Goal: Information Seeking & Learning: Find specific fact

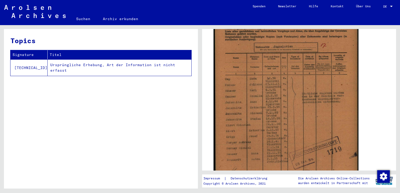
click at [269, 124] on img at bounding box center [286, 99] width 145 height 202
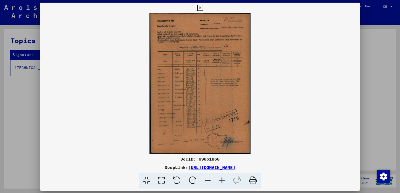
scroll to position [143, 0]
click at [182, 34] on img at bounding box center [200, 83] width 320 height 141
click at [198, 62] on img at bounding box center [200, 83] width 320 height 141
click at [197, 109] on img at bounding box center [200, 83] width 320 height 141
click at [253, 182] on icon at bounding box center [253, 181] width 16 height 16
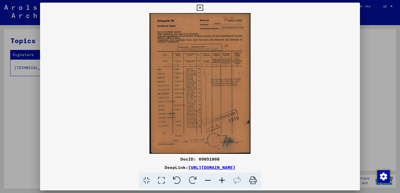
click at [352, 36] on img at bounding box center [200, 83] width 320 height 141
click at [372, 58] on div at bounding box center [200, 96] width 400 height 193
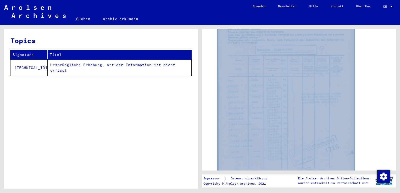
click at [372, 58] on div "DocID: 69851868" at bounding box center [299, 101] width 168 height 201
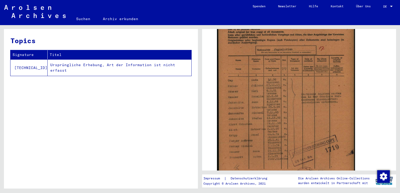
click at [138, 108] on div "Topics Signature Titel [TECHNICAL_ID] Ursprüngliche Erhebung, Art der Informati…" at bounding box center [101, 111] width 194 height 164
click at [83, 19] on link "Suchen" at bounding box center [83, 19] width 27 height 13
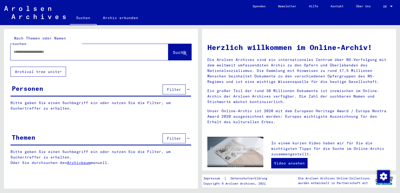
click at [84, 49] on input "text" at bounding box center [83, 51] width 139 height 5
type input "********"
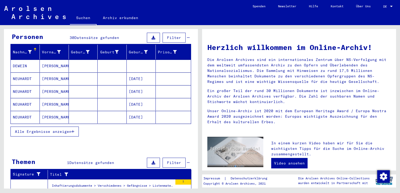
scroll to position [75, 0]
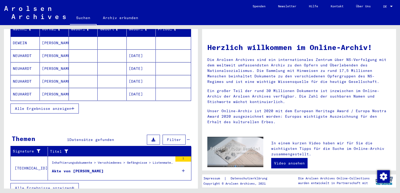
click at [53, 106] on span "Alle Ergebnisse anzeigen" at bounding box center [43, 108] width 57 height 5
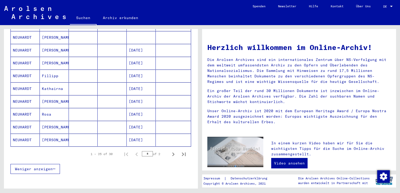
scroll to position [286, 0]
click at [172, 151] on icon "Next page" at bounding box center [173, 154] width 7 height 7
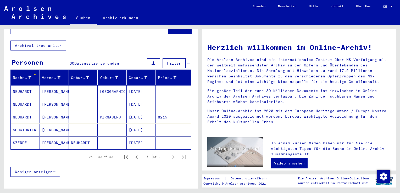
scroll to position [28, 0]
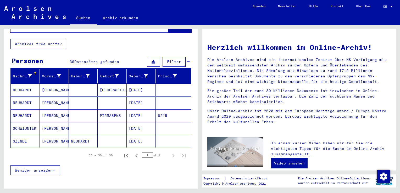
click at [129, 150] on div "26 – 30 of 30 * of 2" at bounding box center [135, 155] width 107 height 10
click at [134, 152] on icon "Previous page" at bounding box center [136, 155] width 7 height 7
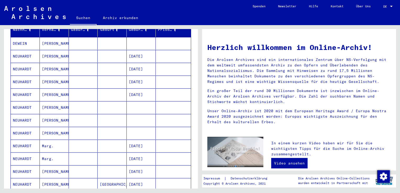
scroll to position [76, 0]
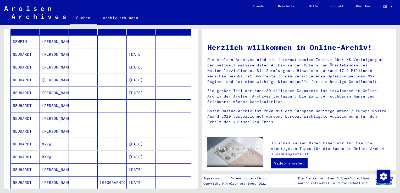
click at [25, 138] on mat-cell "NEUHARDT" at bounding box center [25, 144] width 29 height 13
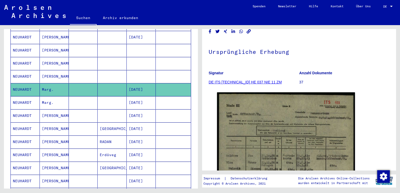
scroll to position [133, 0]
click at [52, 109] on mat-cell "[PERSON_NAME]" at bounding box center [54, 115] width 29 height 13
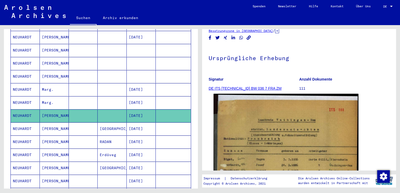
scroll to position [25, 0]
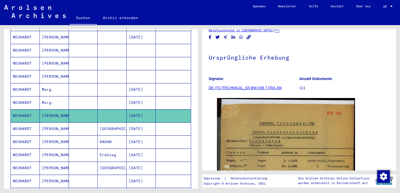
click at [45, 123] on mat-cell "[PERSON_NAME]" at bounding box center [54, 129] width 29 height 13
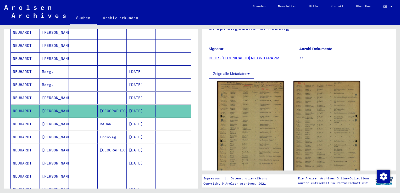
scroll to position [152, 0]
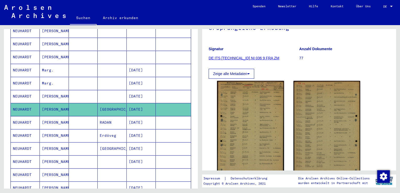
click at [51, 117] on mat-cell "[PERSON_NAME]" at bounding box center [54, 122] width 29 height 13
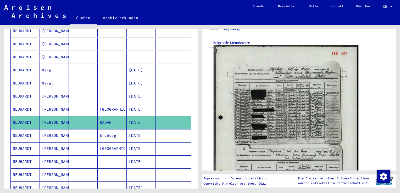
scroll to position [165, 0]
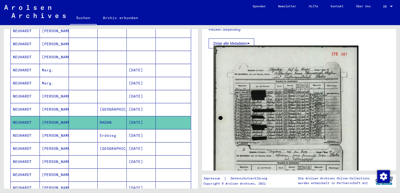
click at [263, 120] on img at bounding box center [286, 147] width 145 height 203
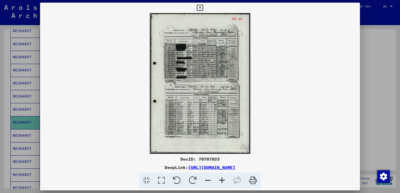
click at [205, 98] on img at bounding box center [200, 83] width 320 height 141
click at [223, 178] on icon at bounding box center [222, 181] width 14 height 16
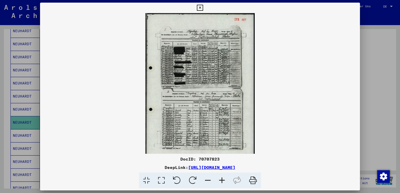
click at [223, 178] on icon at bounding box center [222, 181] width 14 height 16
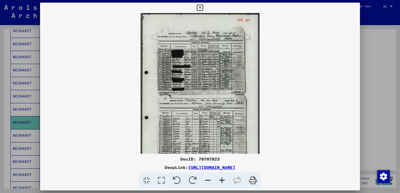
click at [223, 178] on icon at bounding box center [222, 181] width 14 height 16
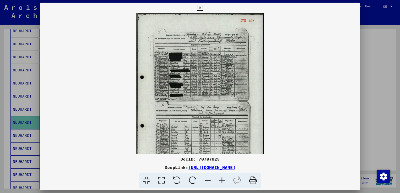
click at [223, 178] on icon at bounding box center [222, 181] width 14 height 16
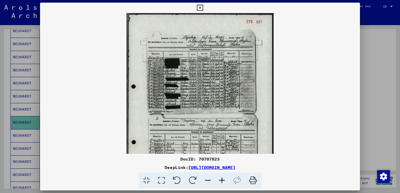
click at [223, 178] on icon at bounding box center [222, 181] width 14 height 16
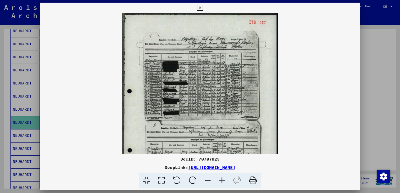
click at [223, 178] on icon at bounding box center [222, 181] width 14 height 16
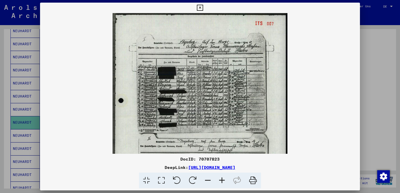
click at [223, 178] on icon at bounding box center [222, 181] width 14 height 16
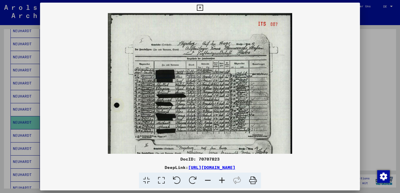
click at [223, 178] on icon at bounding box center [222, 181] width 14 height 16
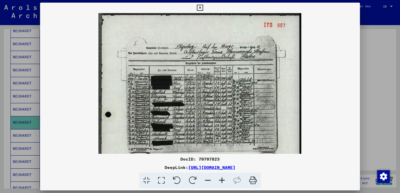
click at [223, 178] on icon at bounding box center [222, 181] width 14 height 16
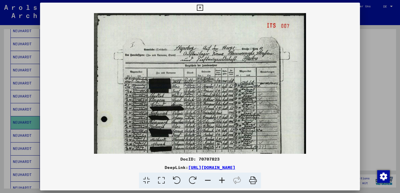
click at [223, 178] on icon at bounding box center [222, 181] width 14 height 16
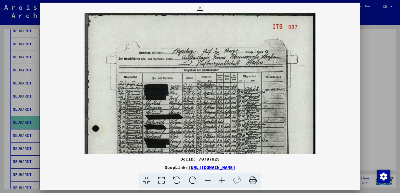
click at [223, 178] on icon at bounding box center [222, 181] width 14 height 16
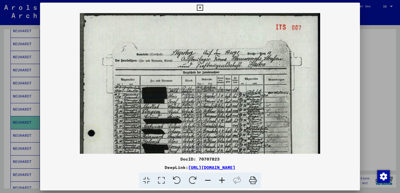
click at [223, 178] on icon at bounding box center [222, 181] width 14 height 16
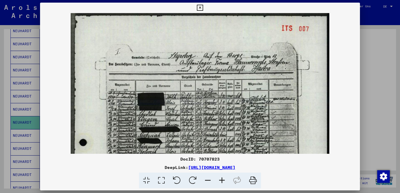
click at [223, 178] on icon at bounding box center [222, 181] width 14 height 16
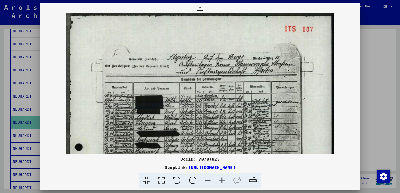
click at [223, 178] on icon at bounding box center [222, 181] width 14 height 16
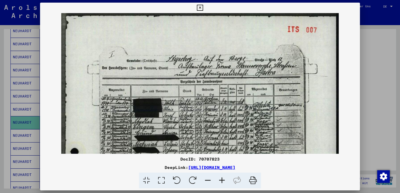
click at [223, 178] on icon at bounding box center [222, 181] width 14 height 16
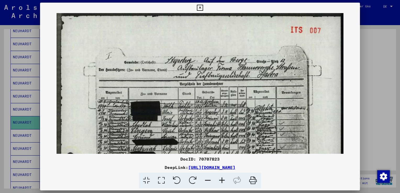
click at [201, 7] on icon at bounding box center [200, 8] width 6 height 6
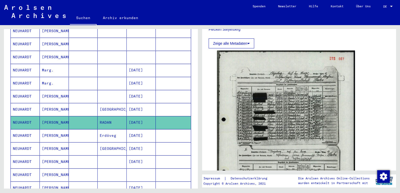
scroll to position [170, 0]
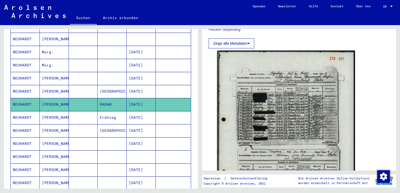
click at [49, 137] on mat-cell "[PERSON_NAME]" at bounding box center [54, 143] width 29 height 13
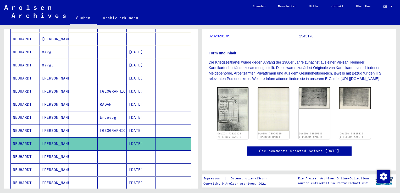
scroll to position [77, 0]
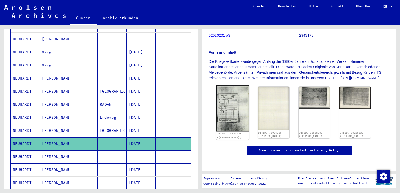
click at [219, 120] on img at bounding box center [232, 108] width 33 height 46
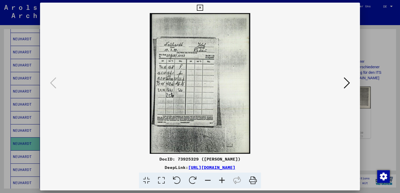
click at [202, 54] on img at bounding box center [200, 83] width 284 height 141
click at [346, 82] on icon at bounding box center [347, 83] width 6 height 13
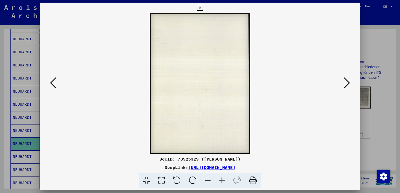
click at [346, 82] on icon at bounding box center [347, 83] width 6 height 13
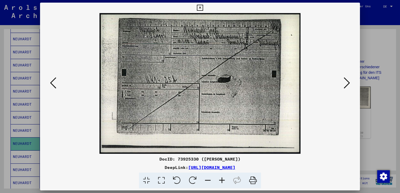
click at [347, 85] on icon at bounding box center [347, 83] width 6 height 13
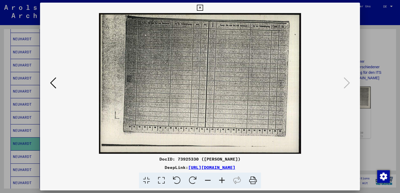
click at [202, 9] on icon at bounding box center [200, 8] width 6 height 6
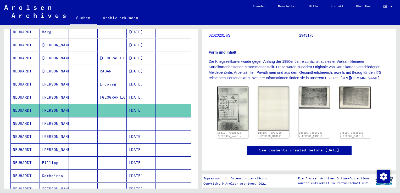
scroll to position [205, 0]
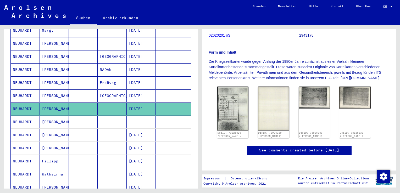
click at [45, 116] on mat-cell "[PERSON_NAME]" at bounding box center [54, 122] width 29 height 13
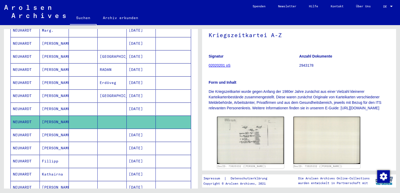
scroll to position [49, 0]
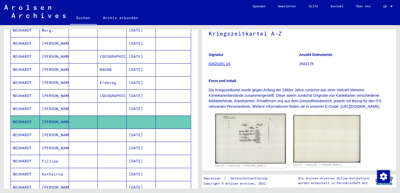
click at [251, 145] on img at bounding box center [251, 139] width 70 height 50
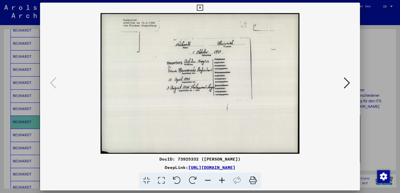
click at [202, 9] on icon at bounding box center [200, 8] width 6 height 6
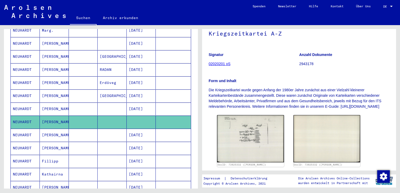
click at [52, 155] on mat-cell "Fillipp" at bounding box center [54, 161] width 29 height 13
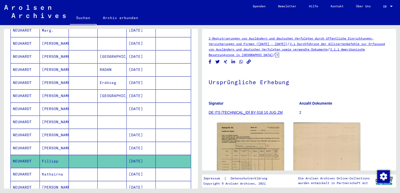
click at [233, 117] on figure "Signatur DE ITS [TECHNICAL_ID] BY 018 10 JUG ZM" at bounding box center [254, 109] width 90 height 24
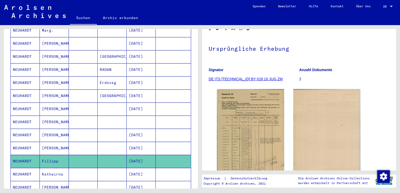
scroll to position [36, 0]
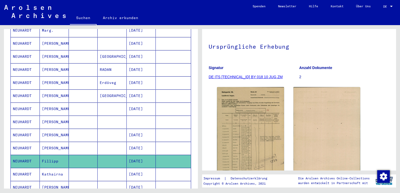
click at [233, 117] on img at bounding box center [250, 135] width 67 height 96
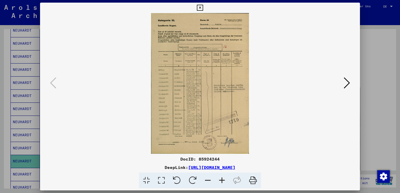
click at [199, 4] on button at bounding box center [199, 8] width 9 height 10
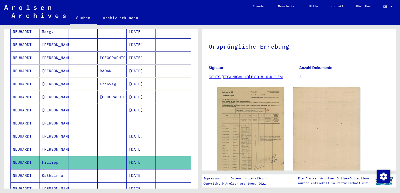
scroll to position [205, 0]
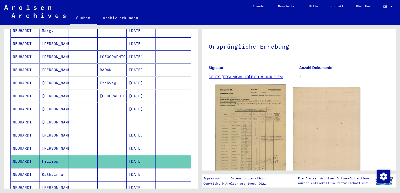
click at [235, 137] on img at bounding box center [251, 135] width 70 height 101
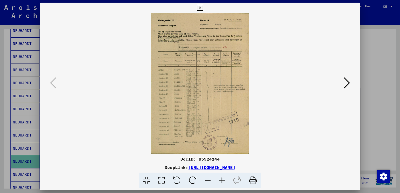
click at [211, 185] on icon at bounding box center [208, 181] width 14 height 16
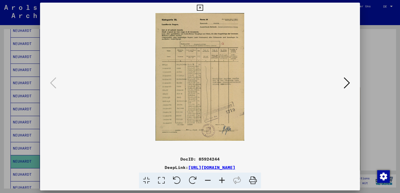
click at [251, 180] on icon at bounding box center [253, 181] width 16 height 16
click at [340, 52] on img at bounding box center [200, 77] width 284 height 128
click at [377, 80] on div at bounding box center [200, 96] width 400 height 193
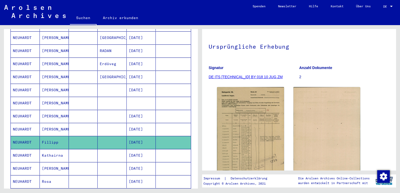
scroll to position [225, 0]
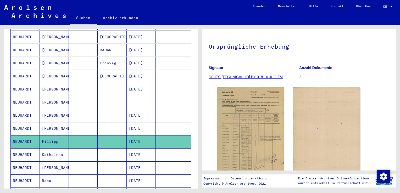
click at [53, 148] on mat-cell "Kathairna" at bounding box center [54, 154] width 29 height 13
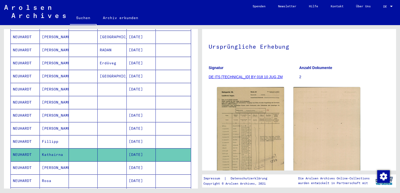
click at [53, 148] on mat-cell "Kathairna" at bounding box center [54, 154] width 29 height 13
click at [49, 135] on mat-cell "Fillipp" at bounding box center [54, 141] width 29 height 13
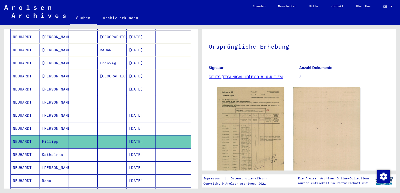
click at [48, 163] on mat-cell "[PERSON_NAME]" at bounding box center [54, 168] width 29 height 13
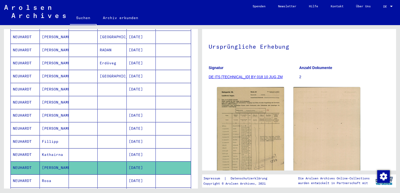
click at [47, 176] on mat-cell "Rosa" at bounding box center [54, 181] width 29 height 13
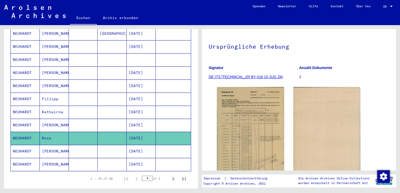
scroll to position [270, 0]
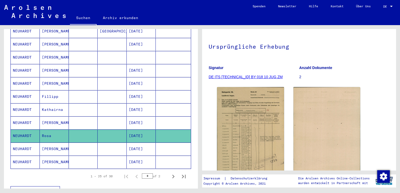
click at [43, 143] on mat-cell "[PERSON_NAME]" at bounding box center [54, 149] width 29 height 13
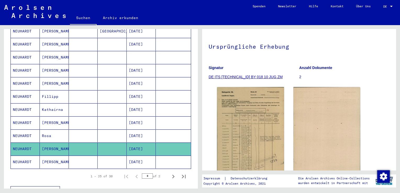
click at [45, 156] on mat-cell "[PERSON_NAME]" at bounding box center [54, 162] width 29 height 13
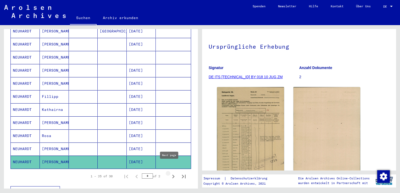
click at [170, 173] on icon "Next page" at bounding box center [173, 176] width 7 height 7
type input "*"
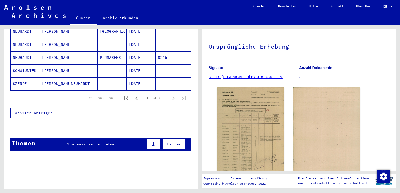
click at [46, 65] on mat-cell "[PERSON_NAME]" at bounding box center [54, 70] width 29 height 13
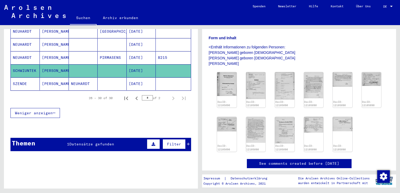
scroll to position [75, 0]
click at [226, 90] on img at bounding box center [227, 83] width 20 height 25
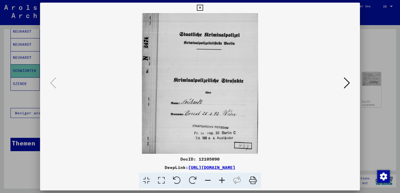
click at [349, 84] on icon at bounding box center [347, 83] width 6 height 13
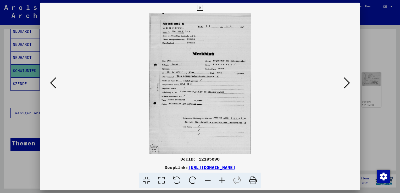
click at [202, 8] on icon at bounding box center [200, 8] width 6 height 6
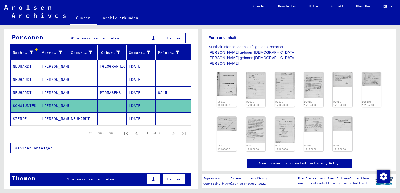
scroll to position [51, 0]
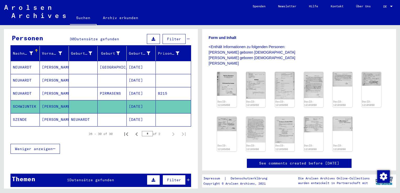
click at [46, 75] on mat-cell "[PERSON_NAME]" at bounding box center [54, 80] width 29 height 13
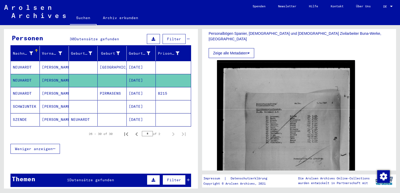
scroll to position [97, 0]
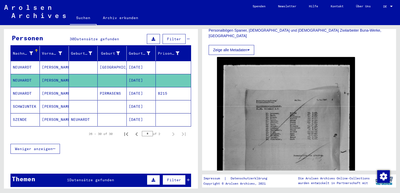
click at [49, 89] on mat-cell "[PERSON_NAME]" at bounding box center [54, 93] width 29 height 13
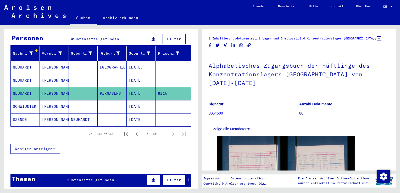
click at [228, 82] on h1 "Alphabetisches Zugangsbuch der Häftlinge des Konzentrationslagers [GEOGRAPHIC_D…" at bounding box center [299, 74] width 181 height 40
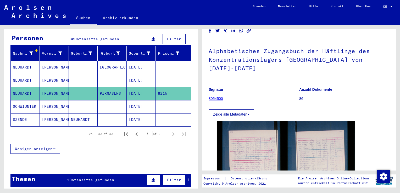
scroll to position [15, 0]
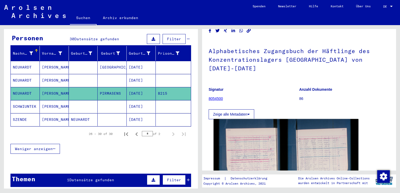
click at [228, 144] on img at bounding box center [286, 167] width 145 height 97
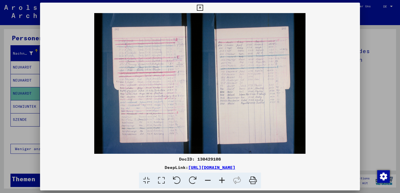
click at [163, 134] on img at bounding box center [200, 83] width 320 height 141
click at [219, 179] on icon at bounding box center [222, 181] width 14 height 16
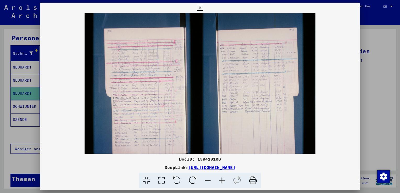
click at [219, 179] on icon at bounding box center [222, 181] width 14 height 16
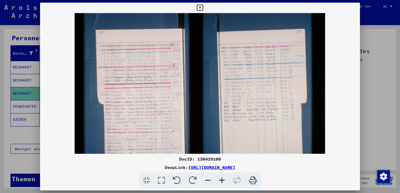
click at [219, 179] on icon at bounding box center [222, 181] width 14 height 16
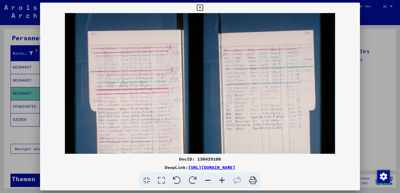
click at [219, 179] on icon at bounding box center [222, 181] width 14 height 16
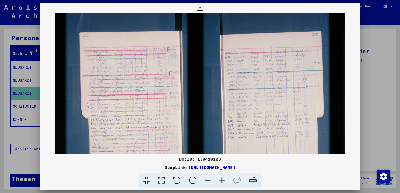
click at [219, 179] on icon at bounding box center [222, 181] width 14 height 16
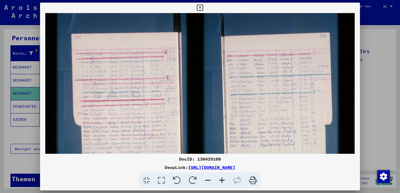
click at [371, 64] on div at bounding box center [200, 96] width 400 height 193
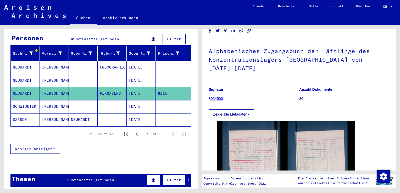
click at [43, 74] on mat-cell "[PERSON_NAME]" at bounding box center [54, 80] width 29 height 13
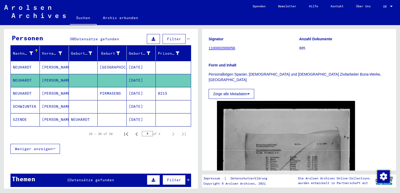
click at [284, 44] on figure "Signatur 1100002000056" at bounding box center [254, 45] width 90 height 24
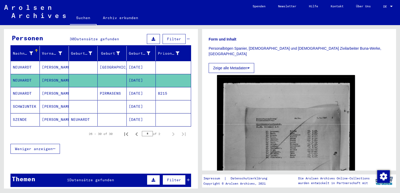
scroll to position [80, 0]
click at [43, 117] on mat-cell "[PERSON_NAME]" at bounding box center [54, 119] width 29 height 13
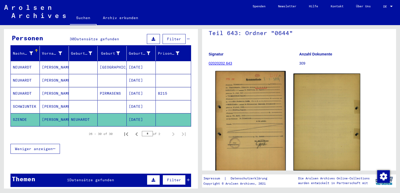
scroll to position [50, 0]
click at [244, 125] on img at bounding box center [251, 120] width 70 height 101
